Goal: Information Seeking & Learning: Learn about a topic

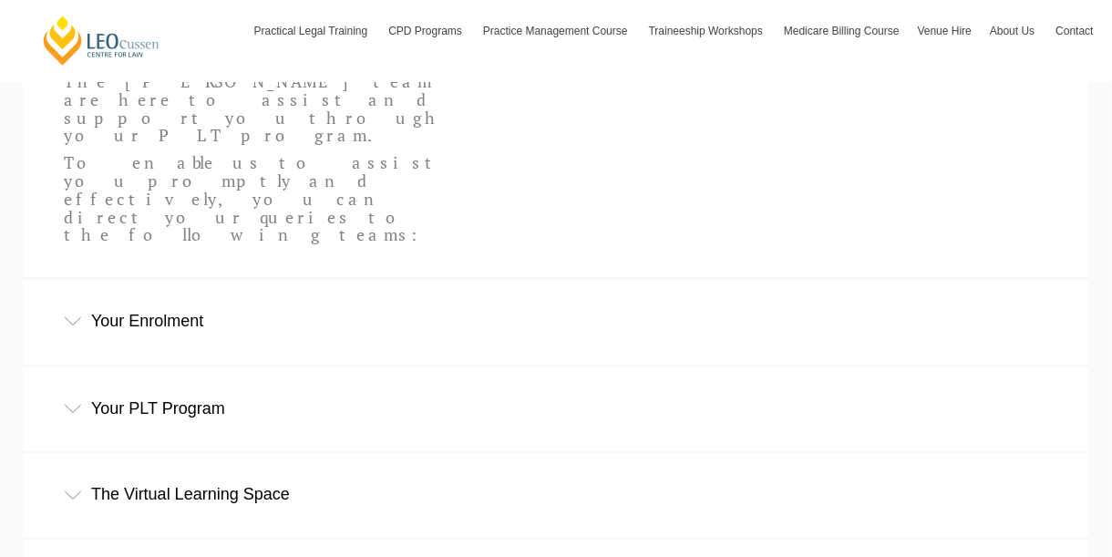
scroll to position [520, 0]
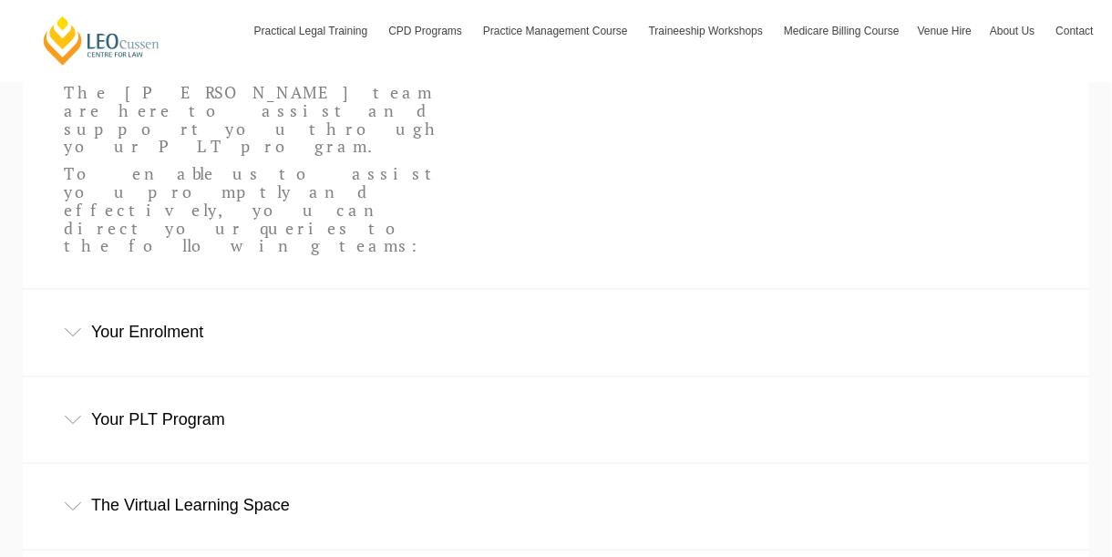
click at [206, 290] on div "Your Enrolment" at bounding box center [556, 332] width 1066 height 85
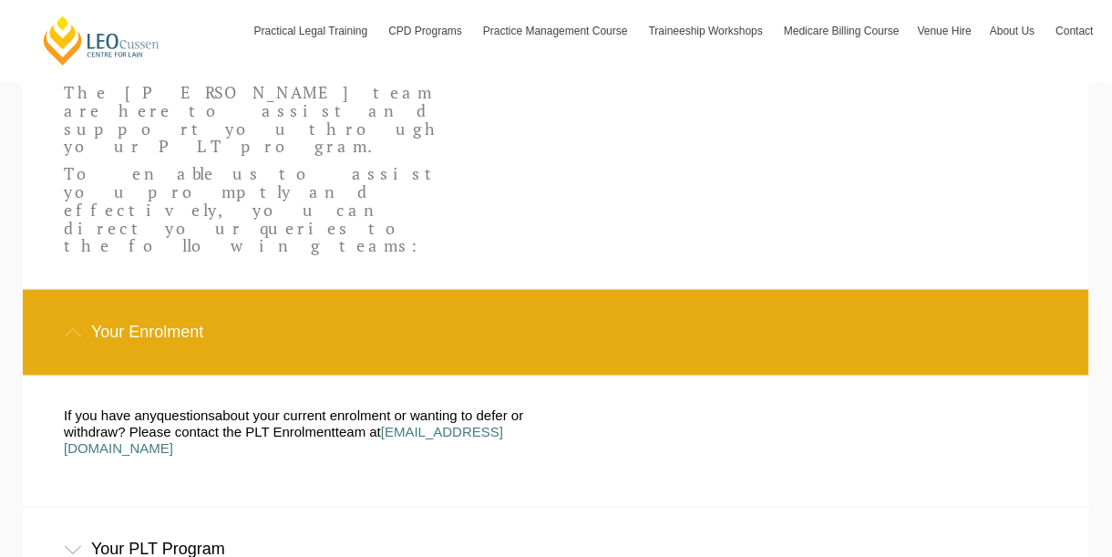
click at [201, 508] on div "Your PLT Program" at bounding box center [556, 550] width 1066 height 85
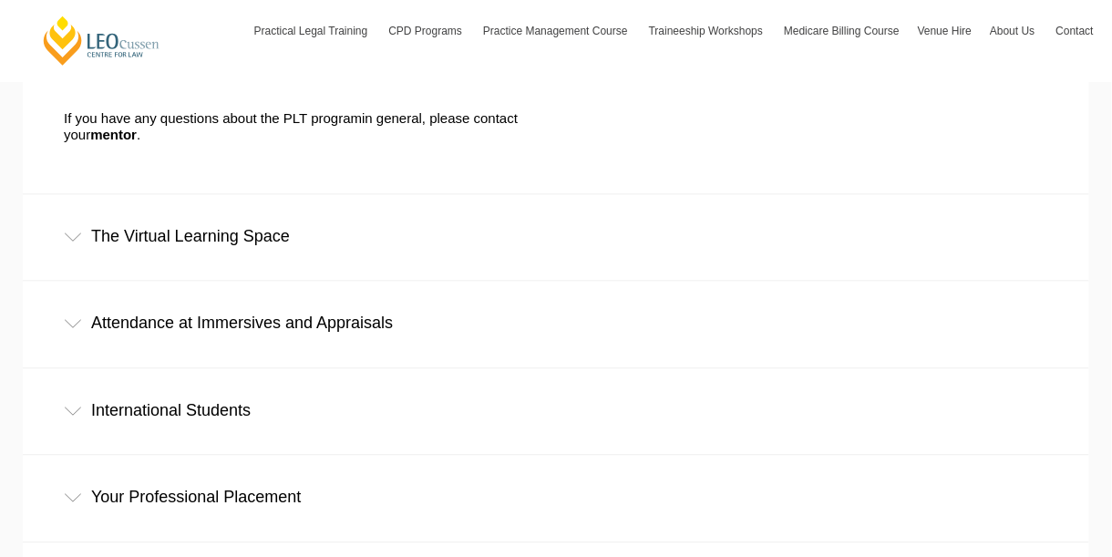
scroll to position [1041, 0]
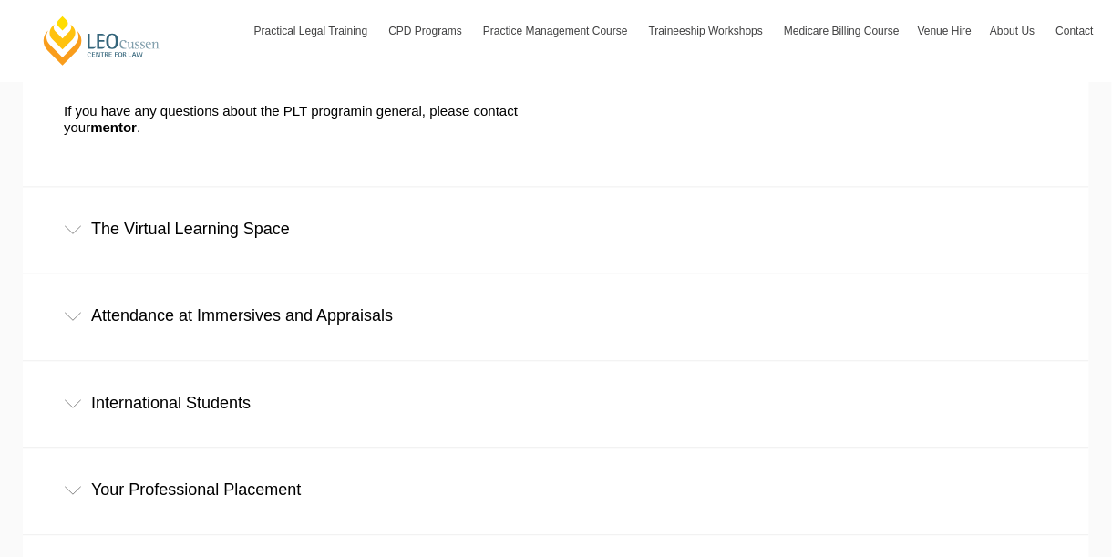
click at [224, 187] on div "The Virtual Learning Space" at bounding box center [556, 229] width 1066 height 85
click at [227, 273] on div "Attendance at Immersives and Appraisals" at bounding box center [556, 315] width 1066 height 85
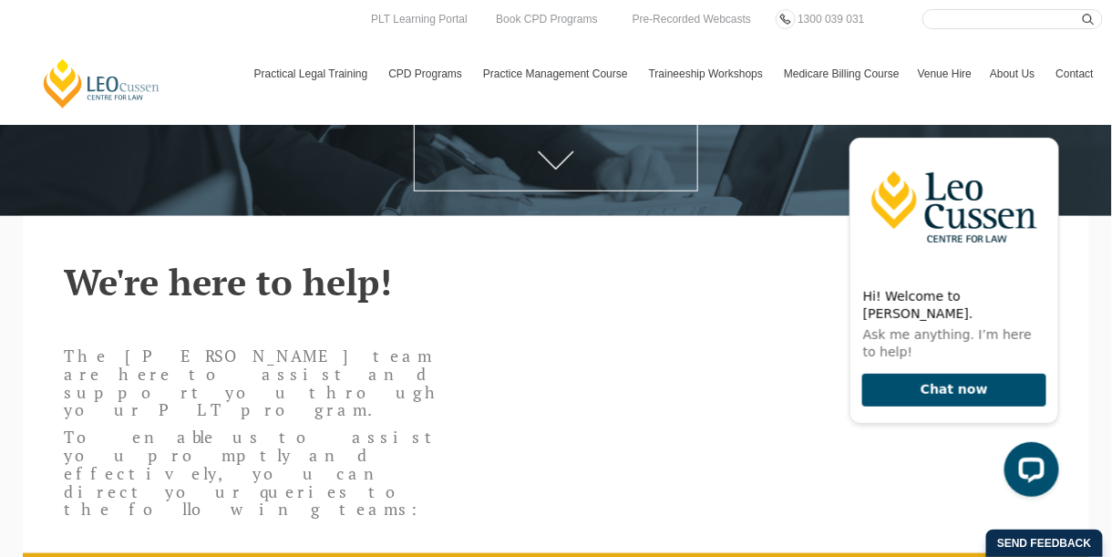
scroll to position [0, 0]
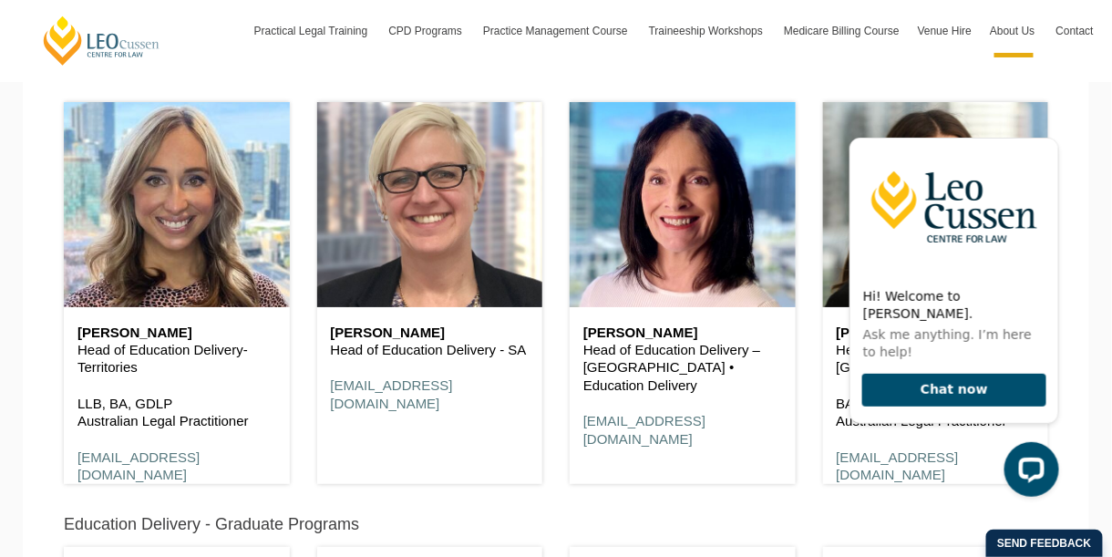
scroll to position [1835, 0]
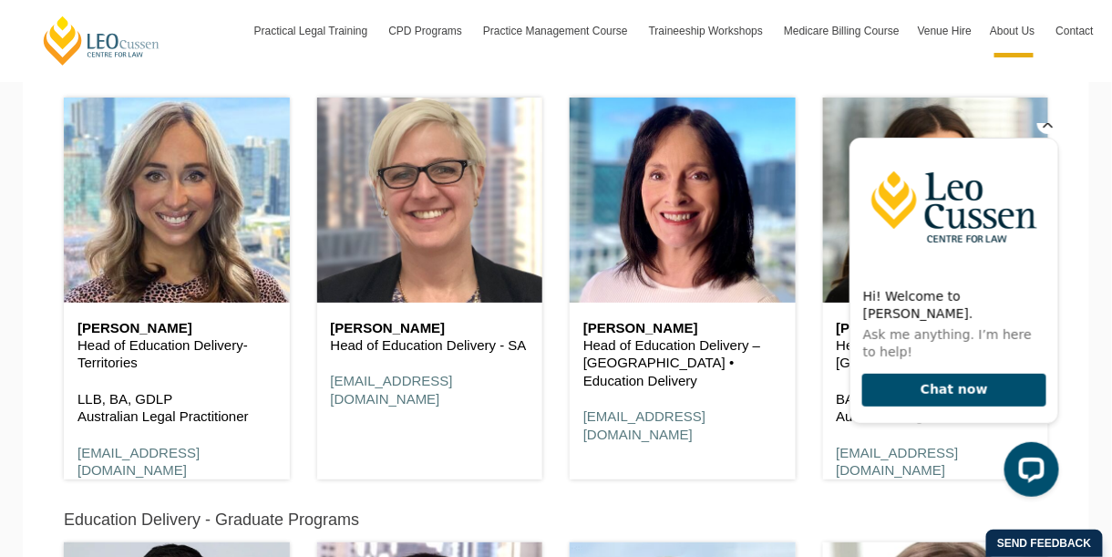
click at [1046, 133] on icon "Hide greeting" at bounding box center [1047, 122] width 22 height 22
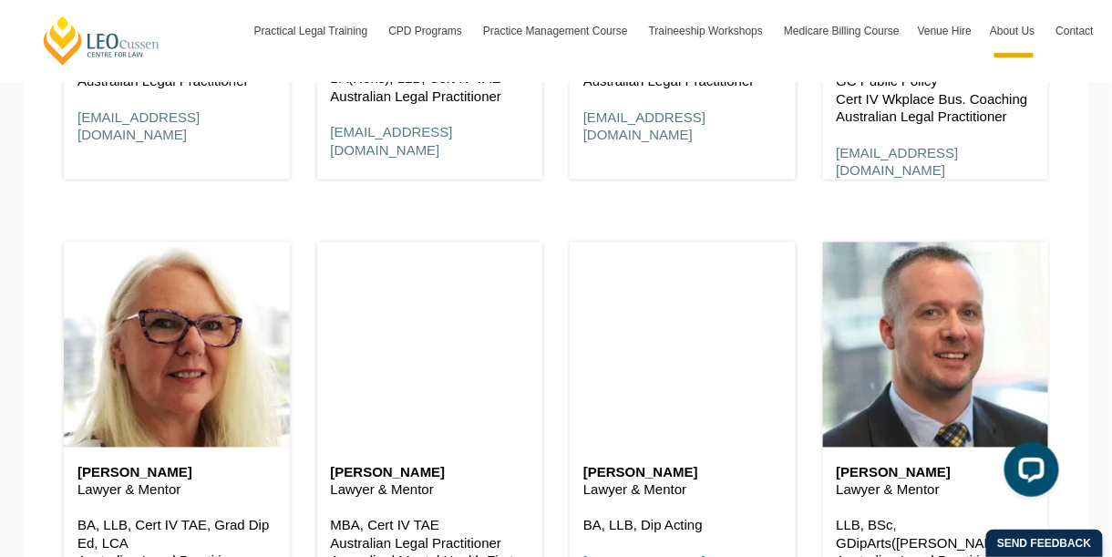
scroll to position [2764, 0]
